Goal: Book appointment/travel/reservation

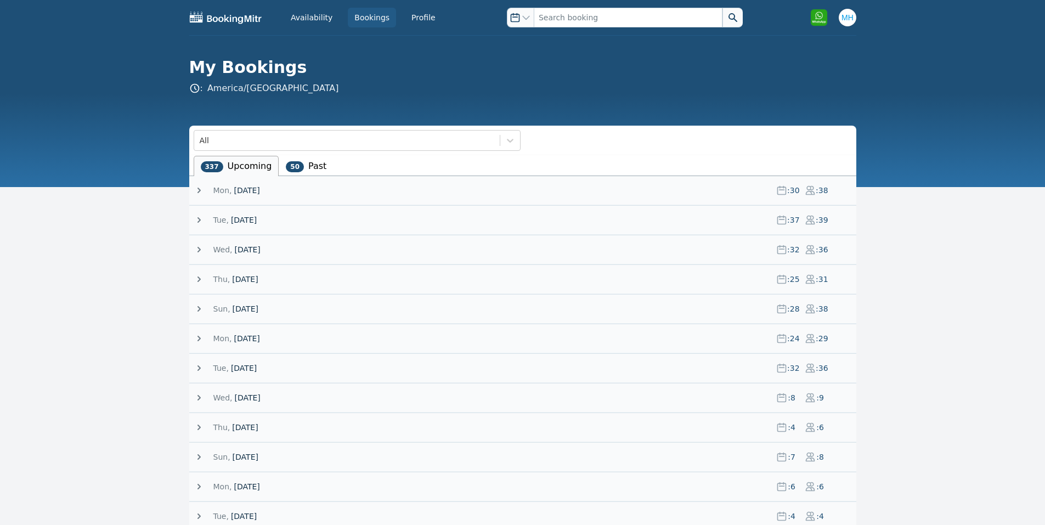
click at [235, 214] on div "[DATE] : 37 : 39" at bounding box center [525, 220] width 662 height 29
click at [233, 221] on span "[DATE]" at bounding box center [244, 219] width 26 height 11
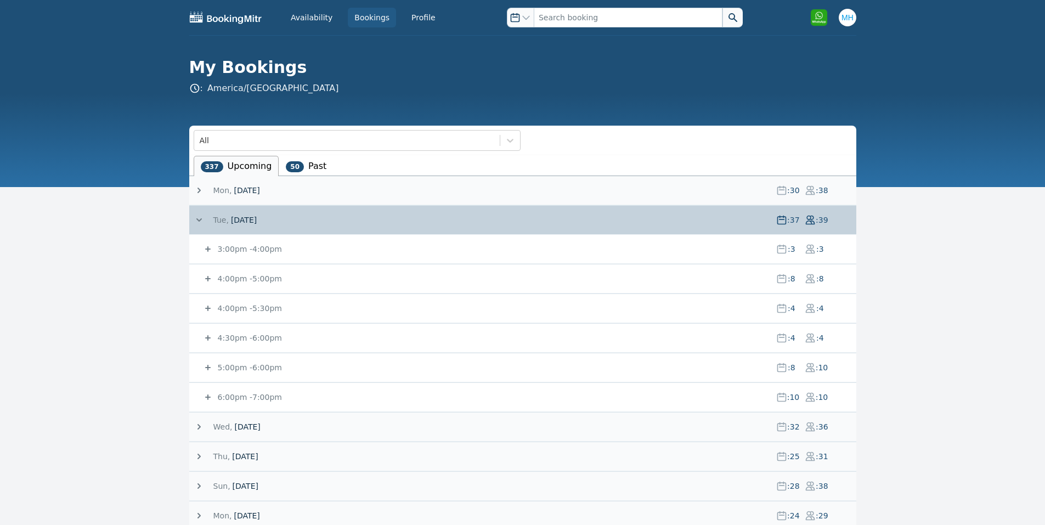
click at [263, 225] on div "[DATE] : 37 : 39" at bounding box center [525, 220] width 662 height 29
click at [257, 224] on span "[DATE]" at bounding box center [244, 219] width 26 height 11
